Goal: Transaction & Acquisition: Purchase product/service

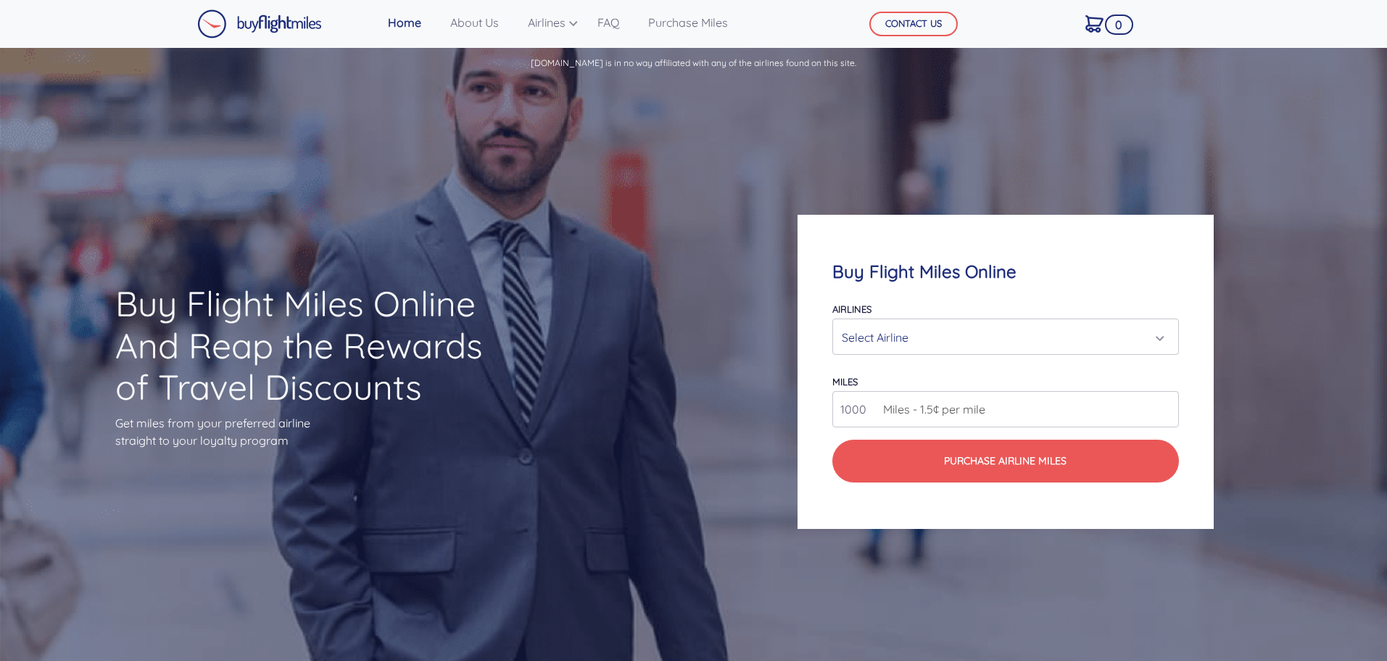
click at [940, 340] on div "Select Airline" at bounding box center [1001, 337] width 318 height 28
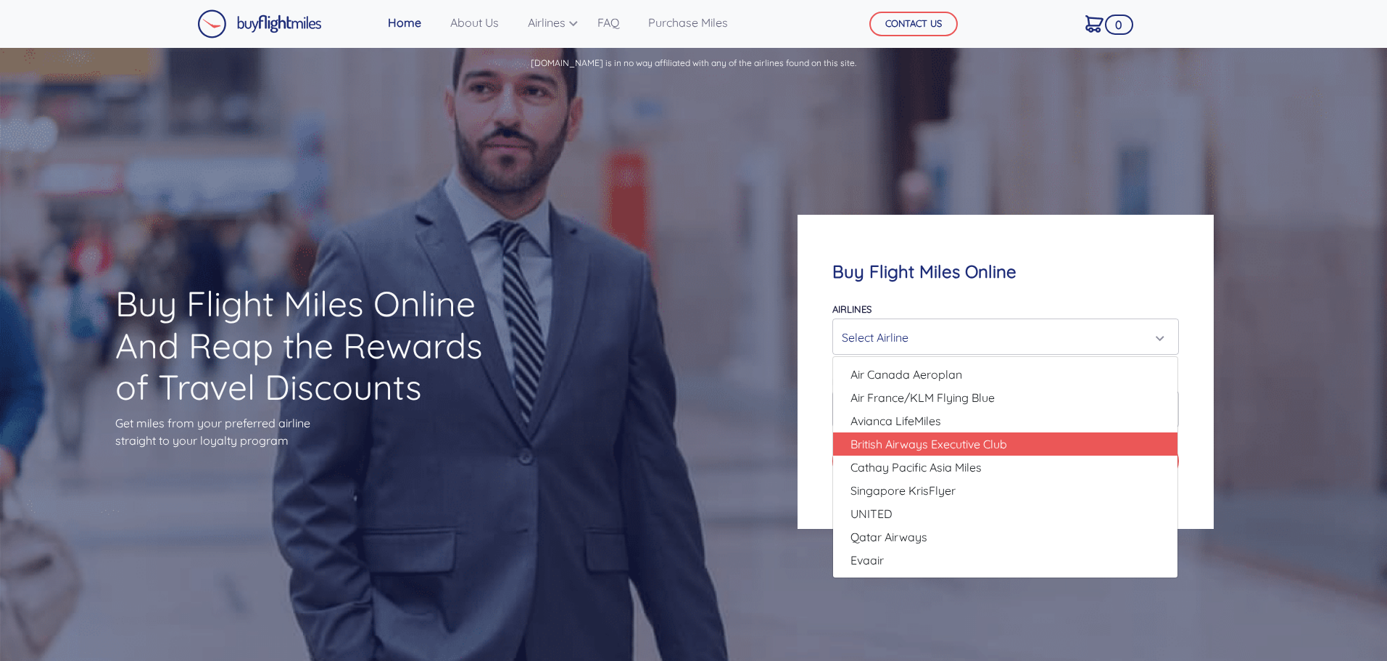
click at [936, 436] on span "British Airways Executive Club" at bounding box center [929, 443] width 157 height 17
select select "British Airways Executive Club"
type input "80000"
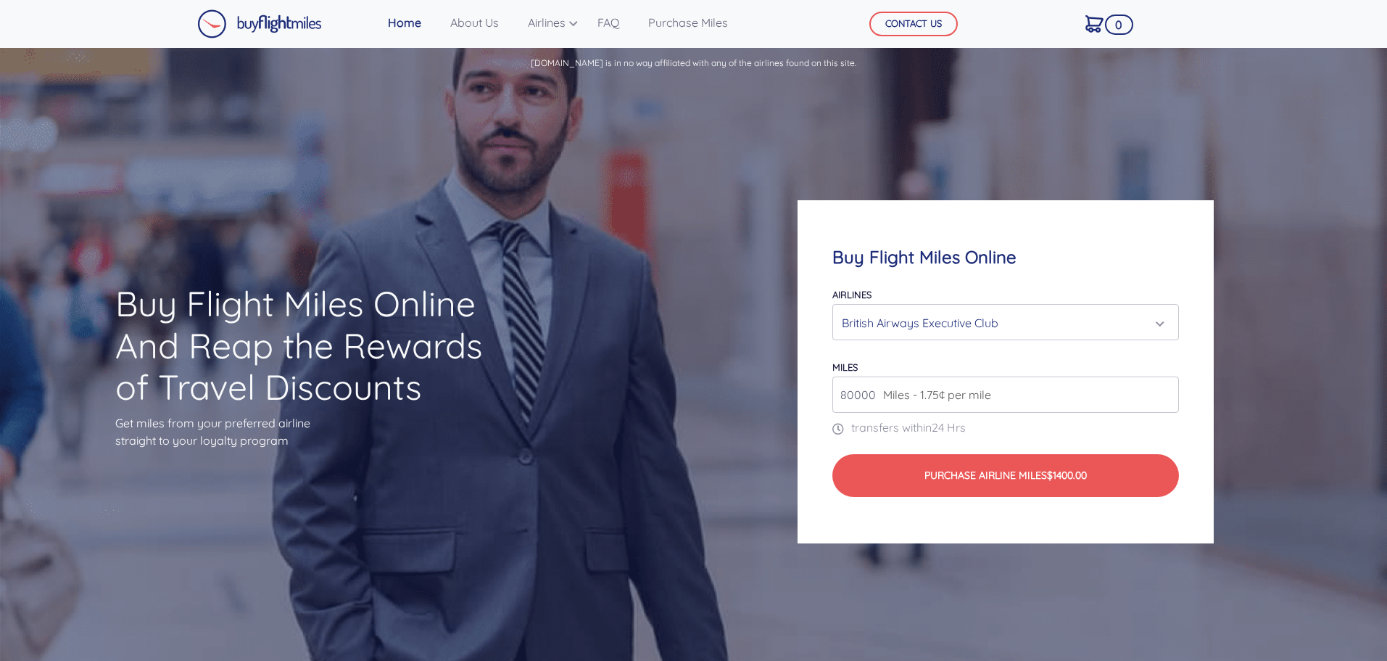
click at [1007, 394] on input "80000" at bounding box center [1005, 394] width 346 height 36
click at [1061, 394] on input "80000" at bounding box center [1005, 394] width 346 height 36
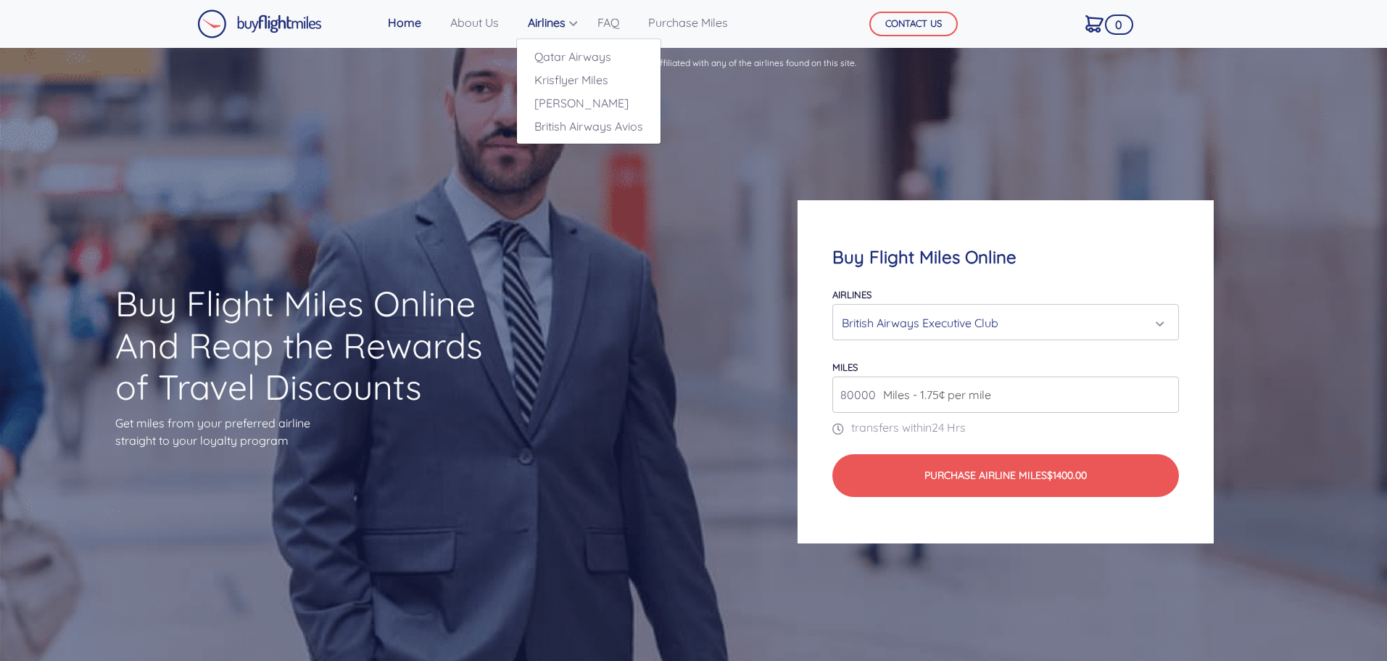
click at [537, 28] on link "Airlines" at bounding box center [548, 22] width 52 height 29
click at [555, 102] on link "[PERSON_NAME]" at bounding box center [589, 102] width 144 height 23
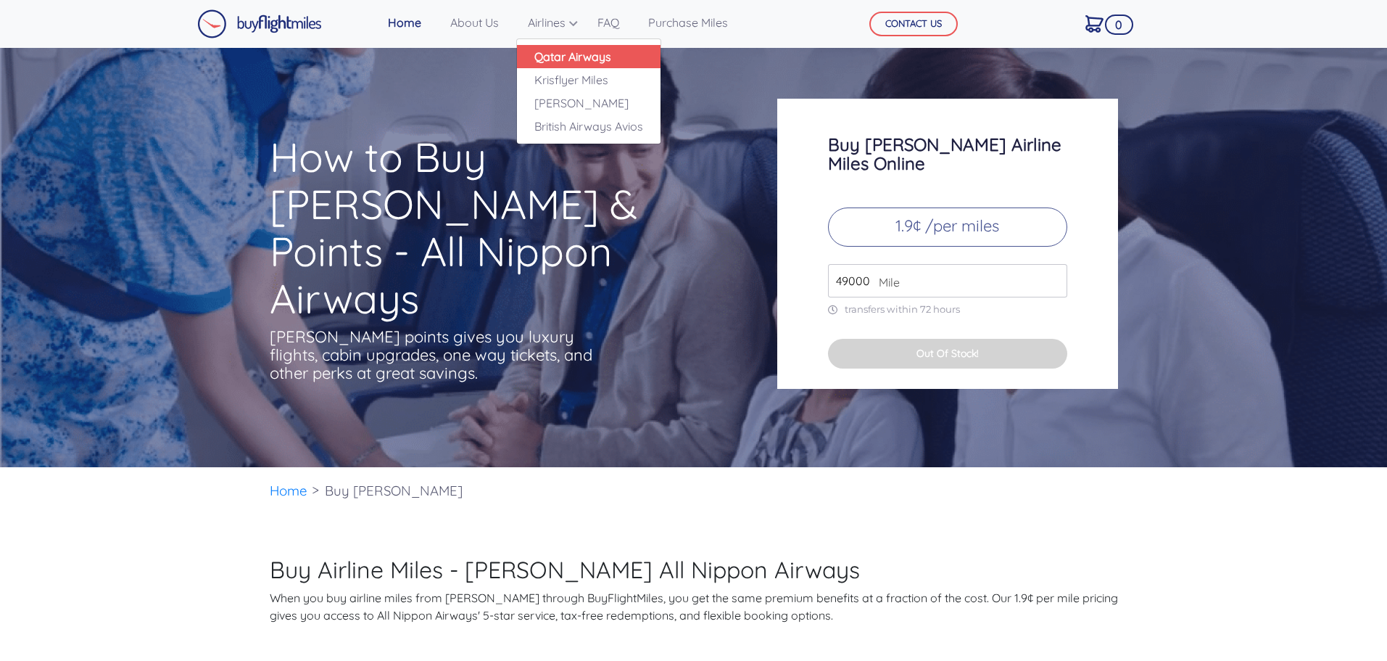
click at [571, 65] on link "Qatar Airways" at bounding box center [589, 56] width 144 height 23
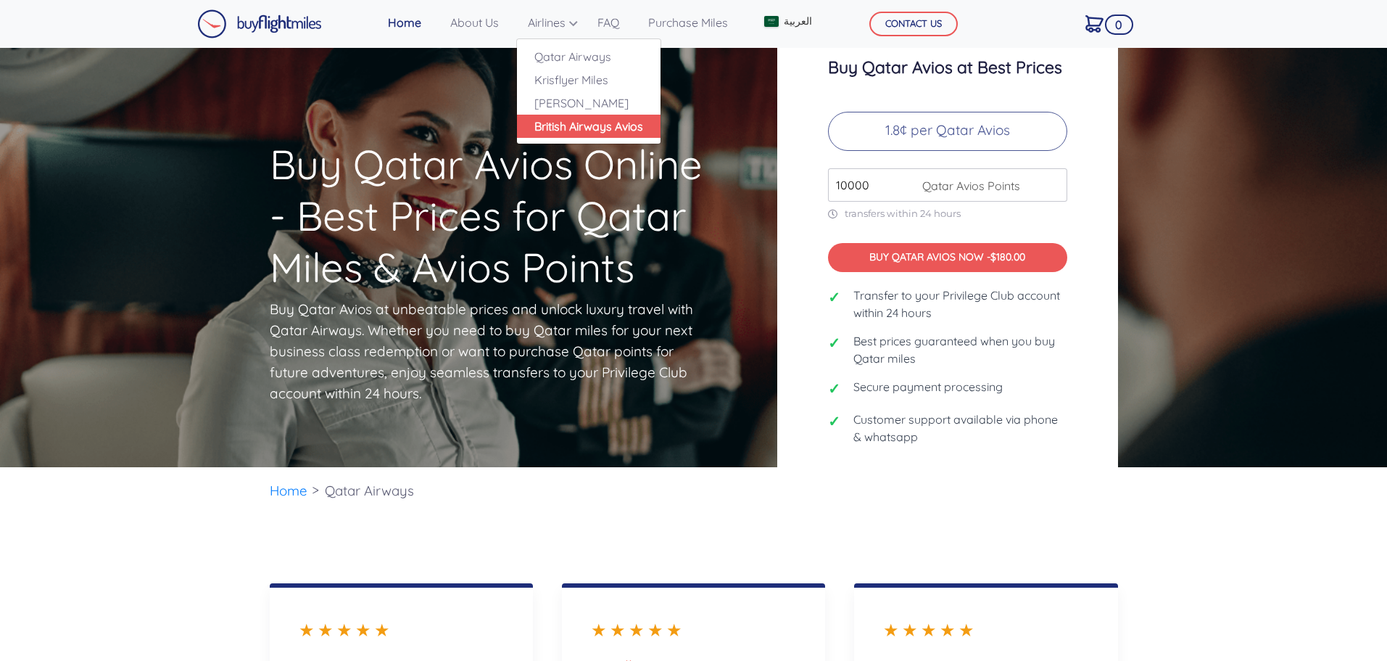
click at [550, 123] on link "British Airways Avios" at bounding box center [589, 126] width 144 height 23
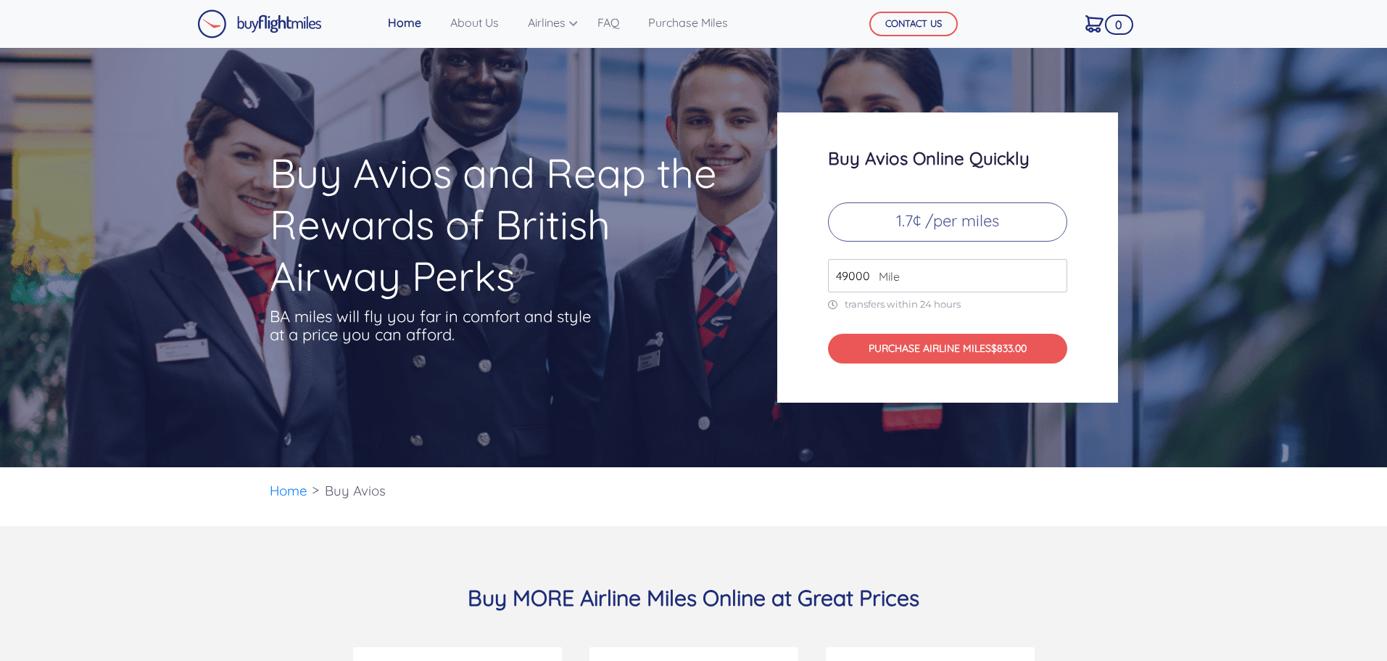
click at [894, 270] on span "Mile" at bounding box center [886, 276] width 28 height 17
click at [1051, 280] on input "49000" at bounding box center [947, 275] width 239 height 33
click at [1052, 270] on input "50000" at bounding box center [947, 275] width 239 height 33
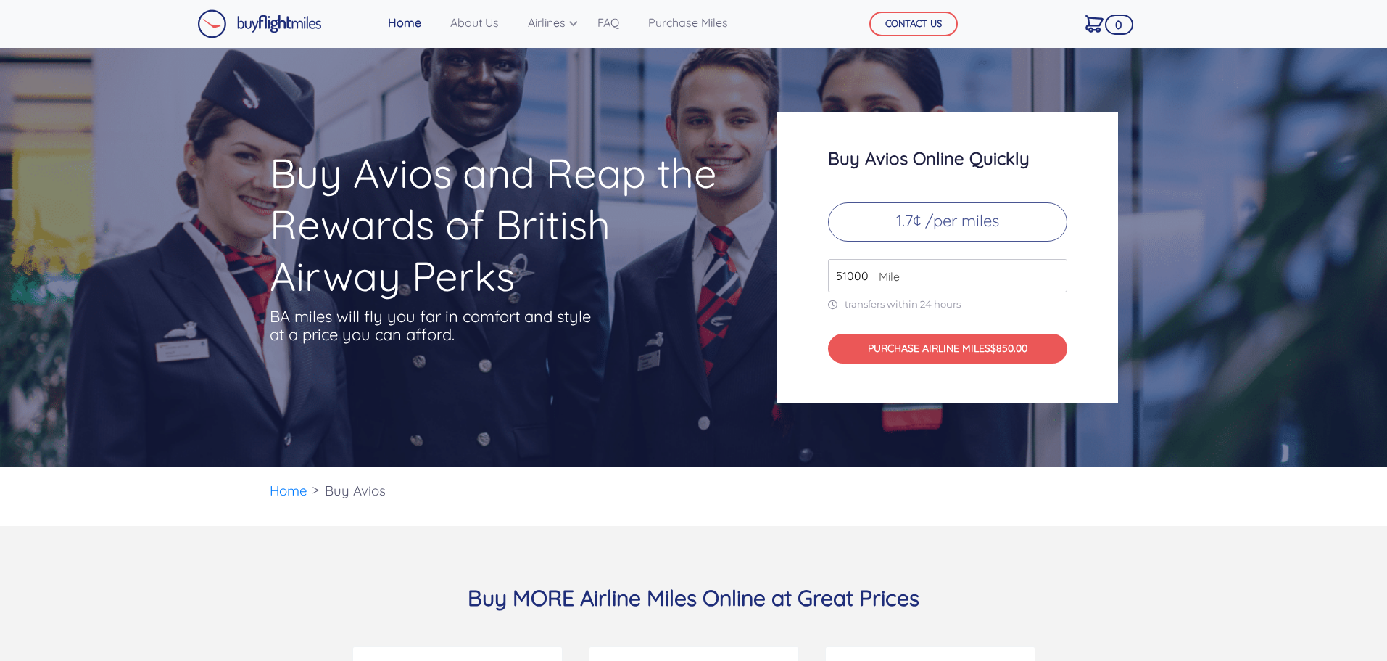
click at [1052, 270] on input "51000" at bounding box center [947, 275] width 239 height 33
click at [1052, 270] on input "52000" at bounding box center [947, 275] width 239 height 33
click at [1052, 270] on input "53000" at bounding box center [947, 275] width 239 height 33
click at [1052, 270] on input "54000" at bounding box center [947, 275] width 239 height 33
click at [1052, 270] on input "55000" at bounding box center [947, 275] width 239 height 33
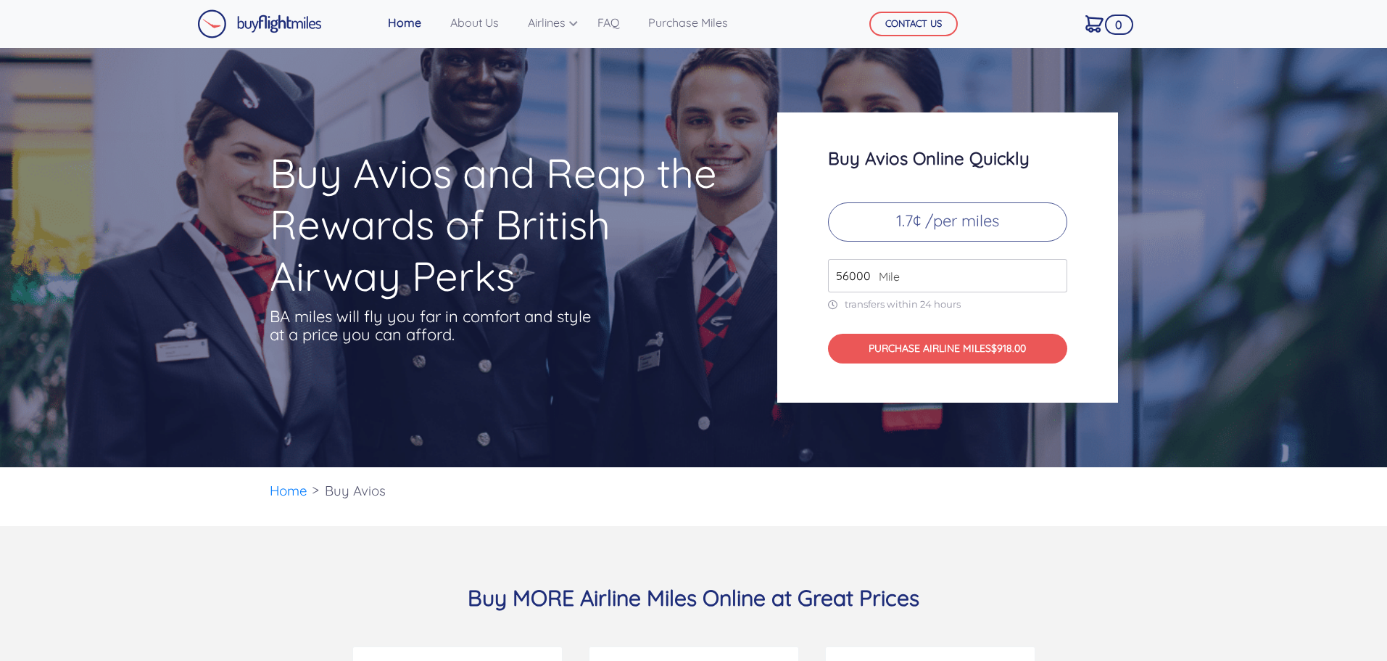
click at [1052, 270] on input "56000" at bounding box center [947, 275] width 239 height 33
click at [1052, 270] on input "57000" at bounding box center [947, 275] width 239 height 33
click at [1052, 270] on input "58000" at bounding box center [947, 275] width 239 height 33
click at [1052, 270] on input "59000" at bounding box center [947, 275] width 239 height 33
click at [1052, 270] on input "60000" at bounding box center [947, 275] width 239 height 33
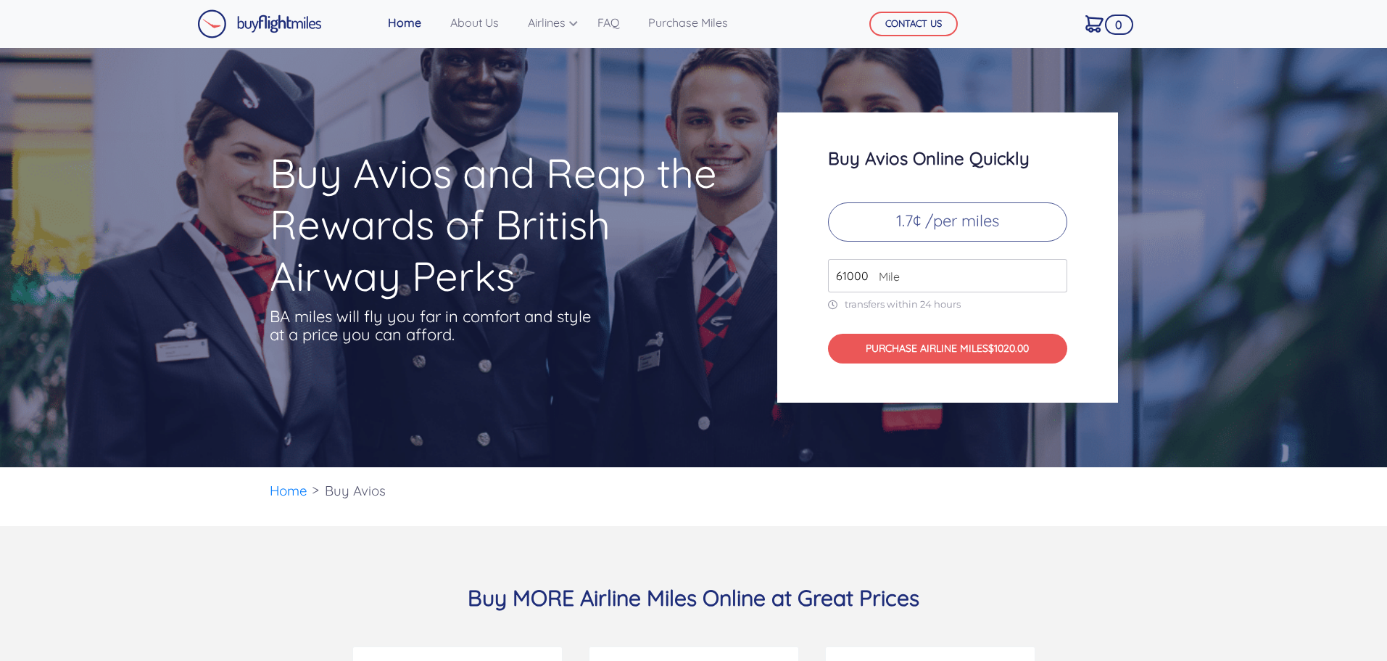
click at [1052, 270] on input "61000" at bounding box center [947, 275] width 239 height 33
click at [1052, 270] on input "62000" at bounding box center [947, 275] width 239 height 33
click at [1052, 270] on input "63000" at bounding box center [947, 275] width 239 height 33
click at [1052, 278] on input "62000" at bounding box center [947, 275] width 239 height 33
click at [1052, 278] on input "61000" at bounding box center [947, 275] width 239 height 33
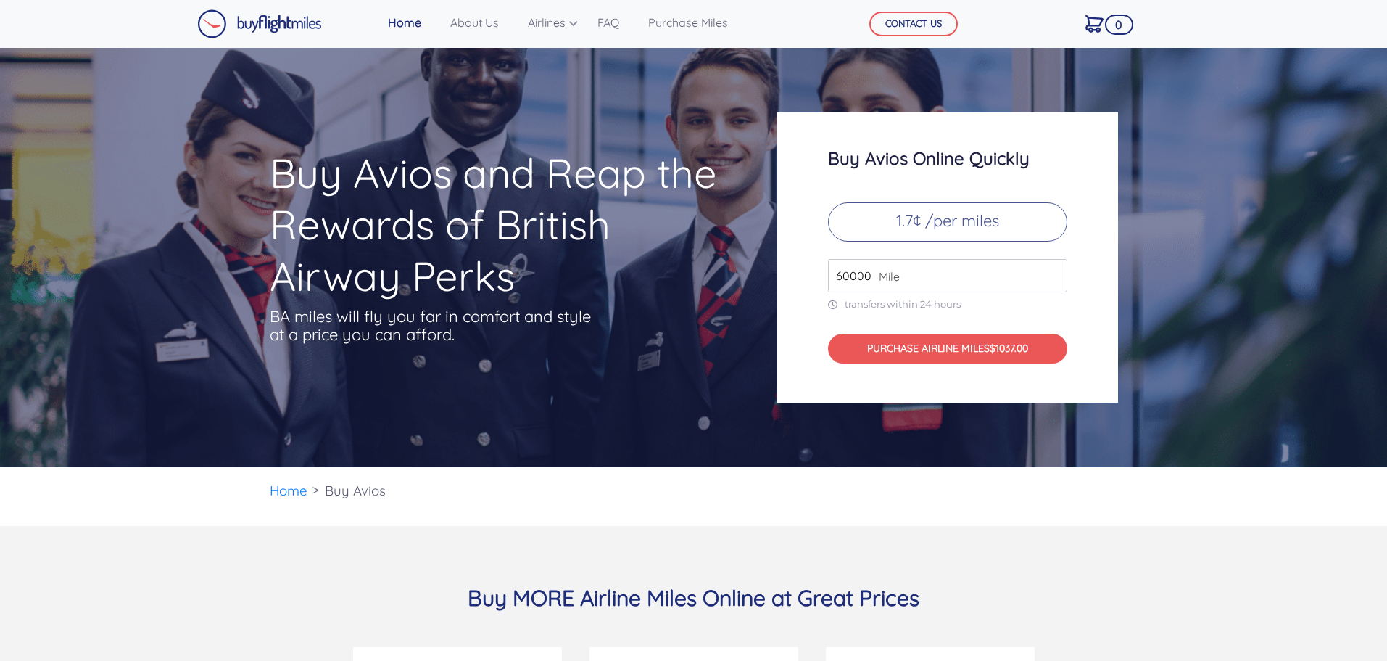
type input "60000"
click at [1052, 278] on input "60000" at bounding box center [947, 275] width 239 height 33
click at [702, 22] on link "Purchase Miles" at bounding box center [687, 22] width 91 height 29
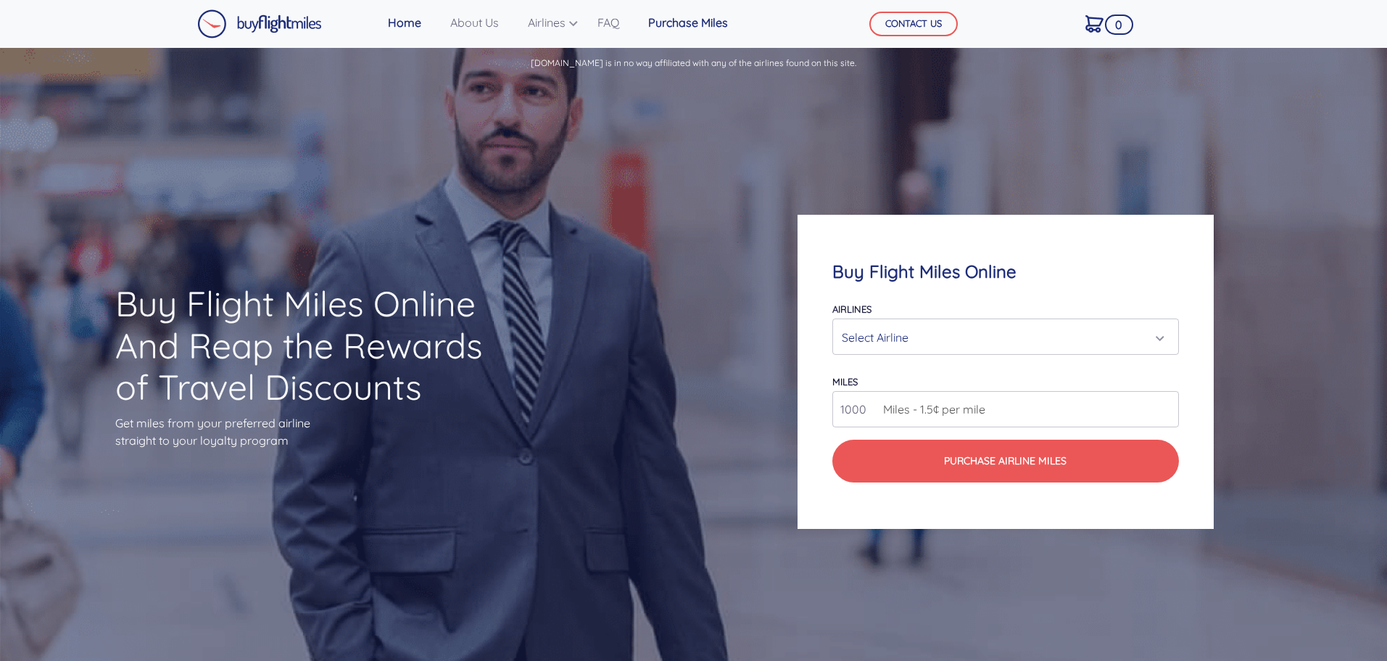
click at [674, 23] on link "Purchase Miles" at bounding box center [687, 22] width 91 height 29
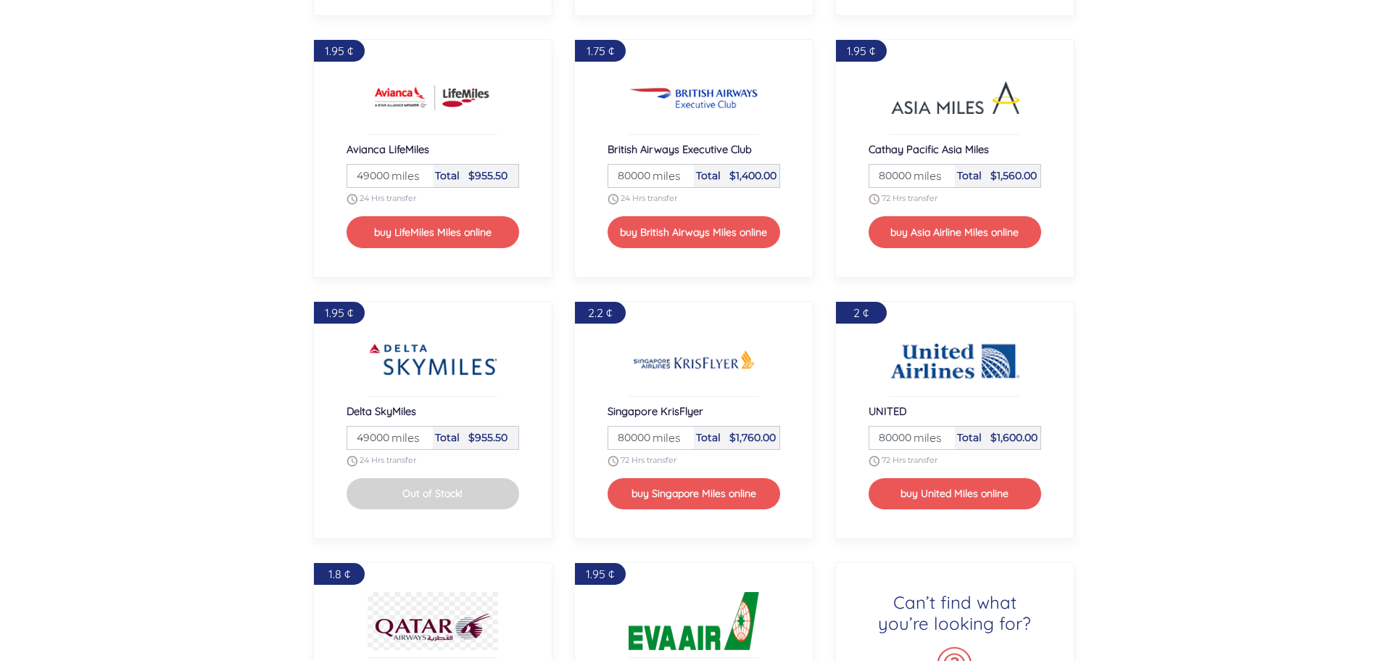
scroll to position [1012, 0]
